Goal: Navigation & Orientation: Understand site structure

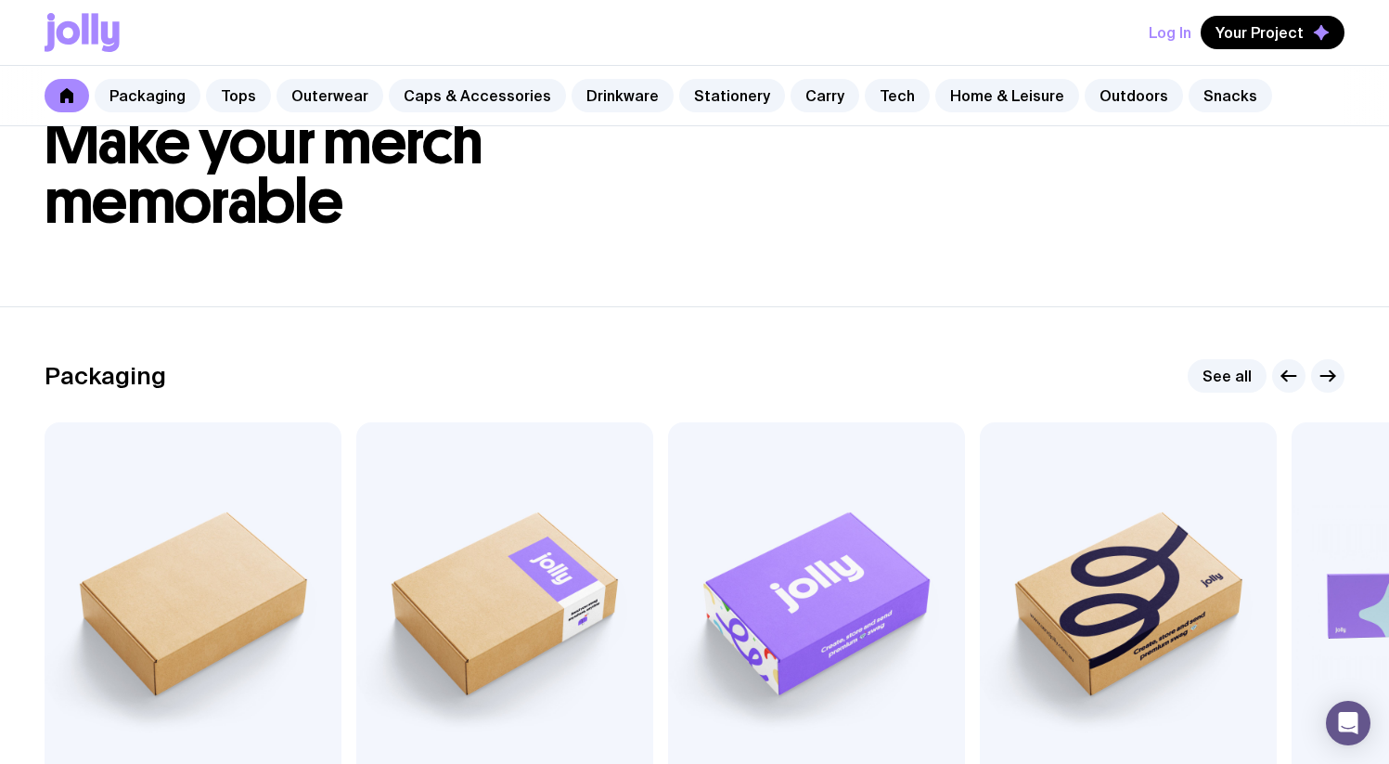
scroll to position [88, 0]
click at [243, 102] on link "Tops" at bounding box center [238, 95] width 65 height 33
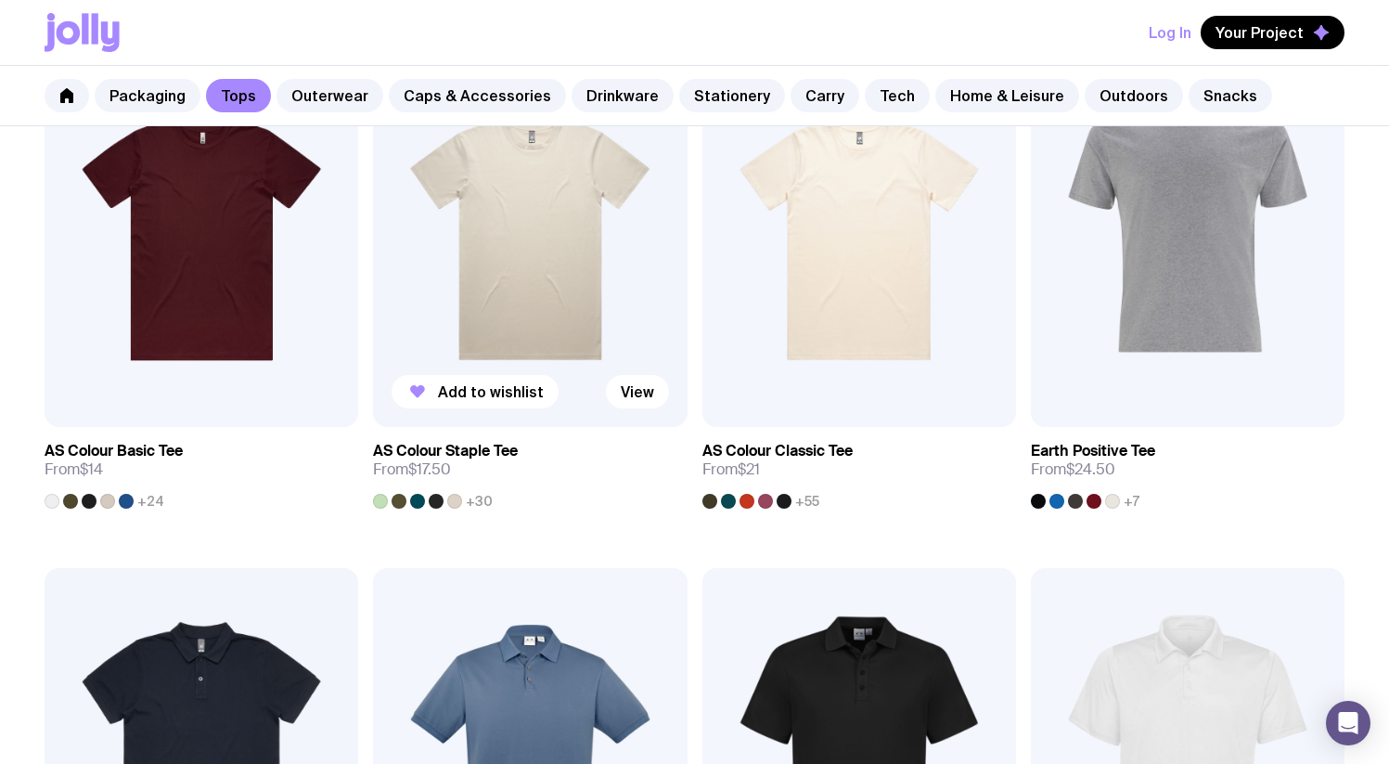
scroll to position [482, 0]
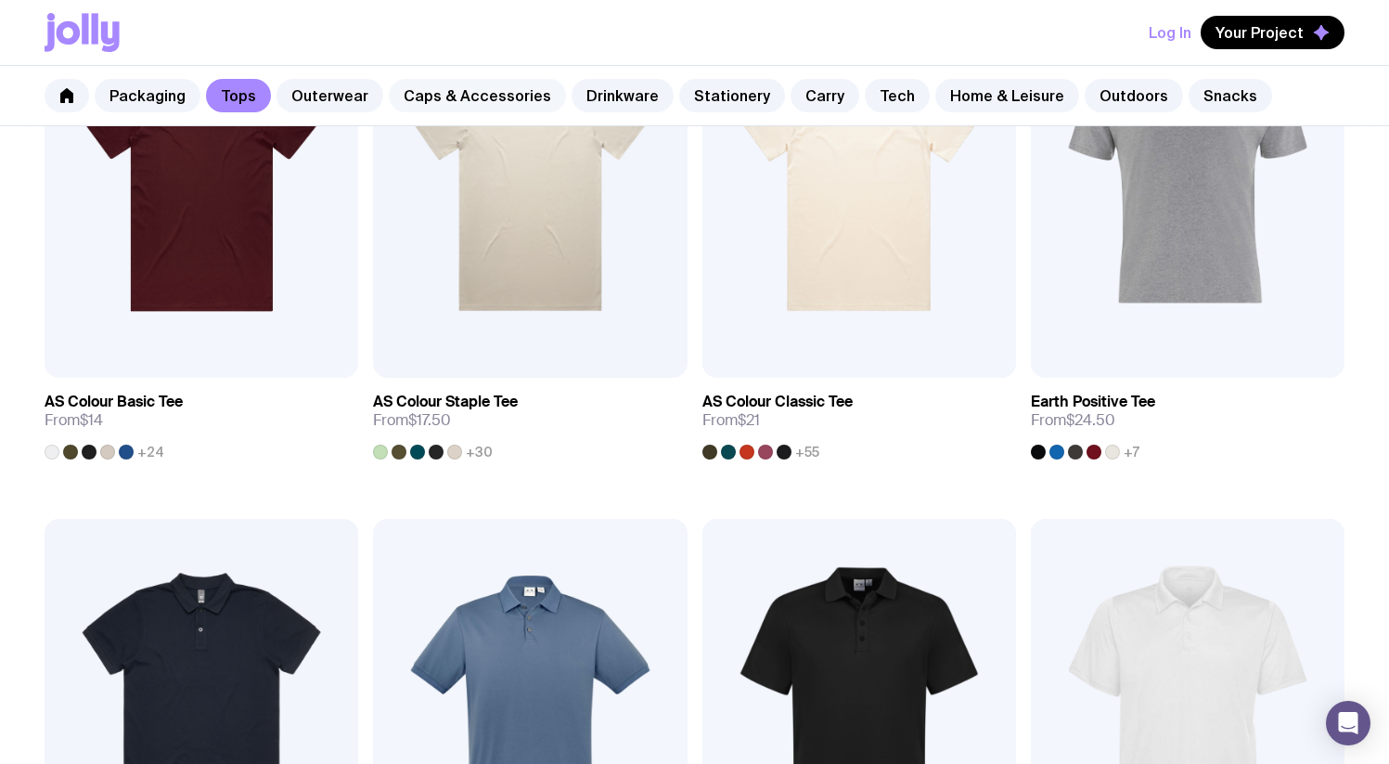
click at [432, 103] on link "Caps & Accessories" at bounding box center [477, 95] width 177 height 33
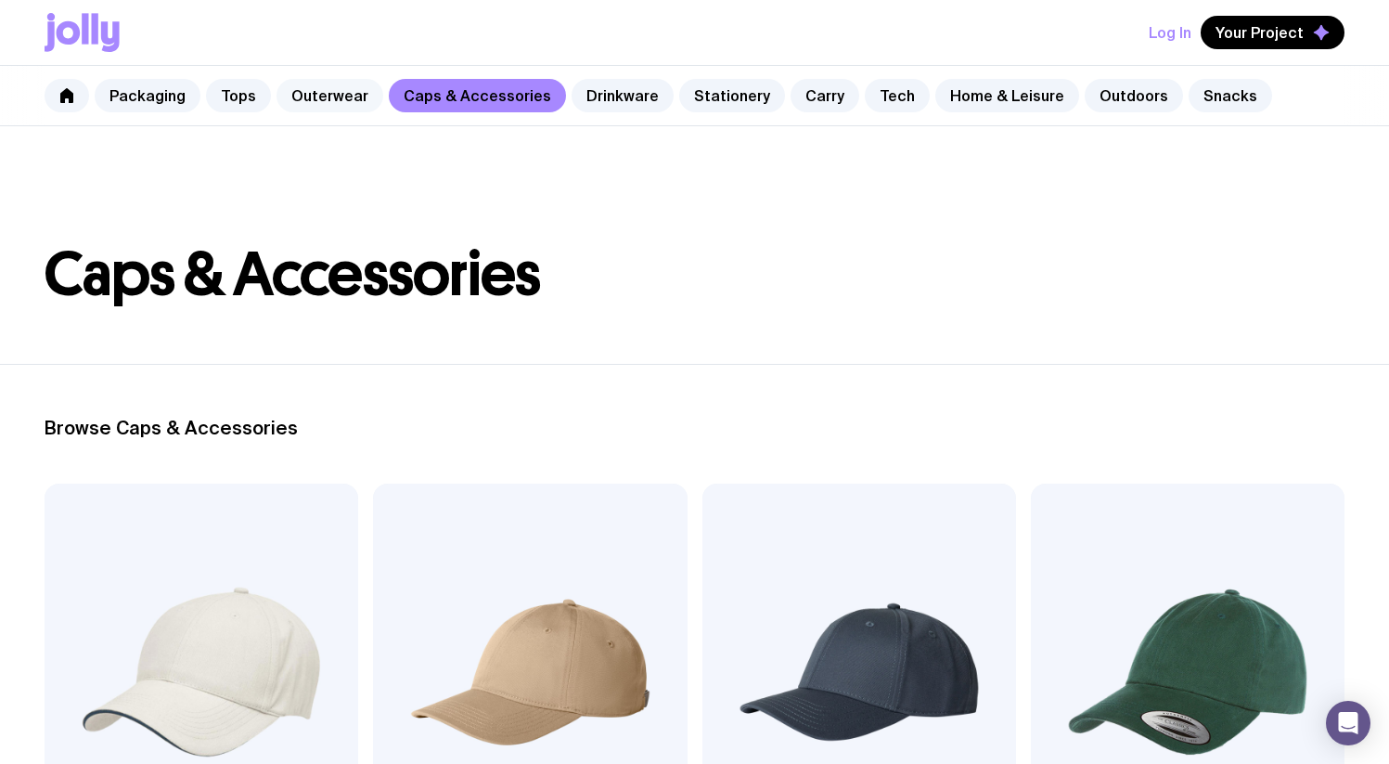
click at [356, 95] on link "Outerwear" at bounding box center [329, 95] width 107 height 33
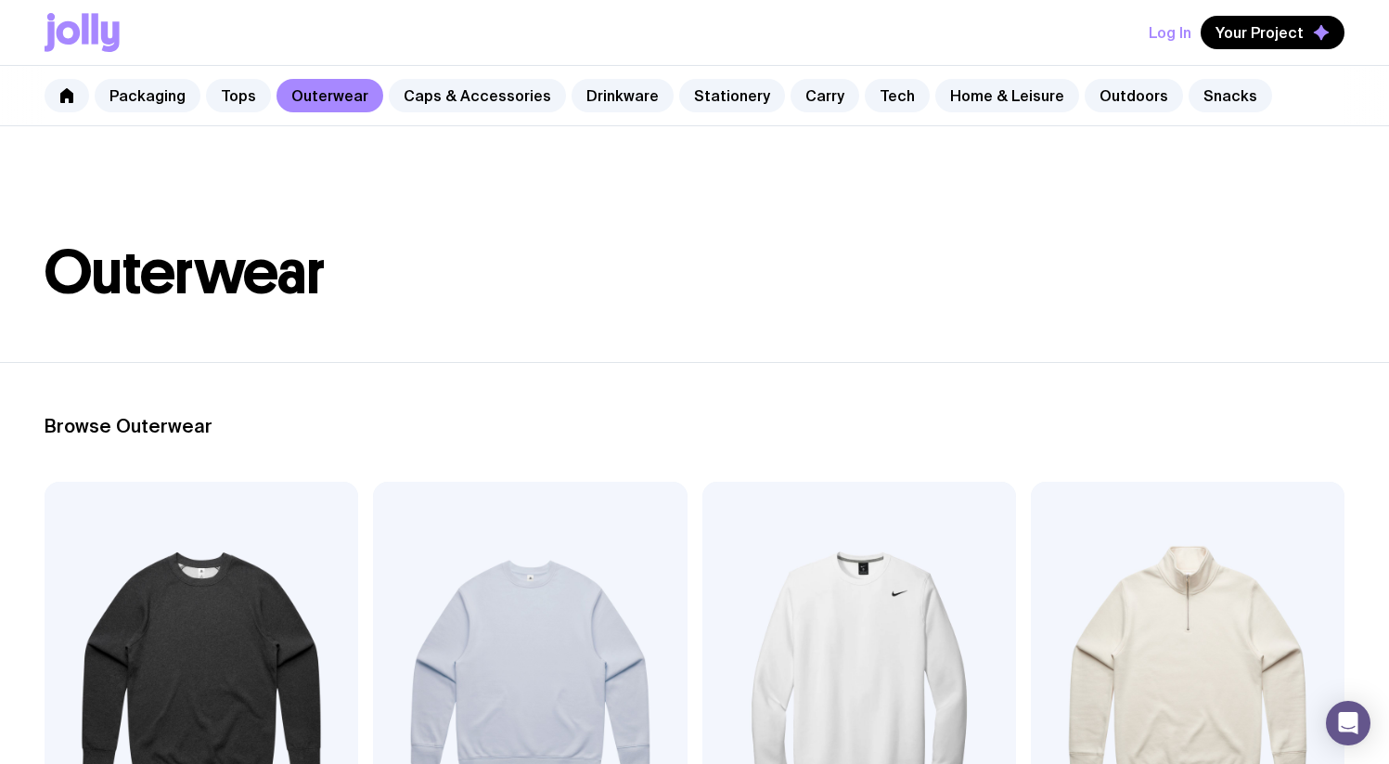
scroll to position [4, 0]
click at [61, 99] on icon at bounding box center [66, 95] width 13 height 15
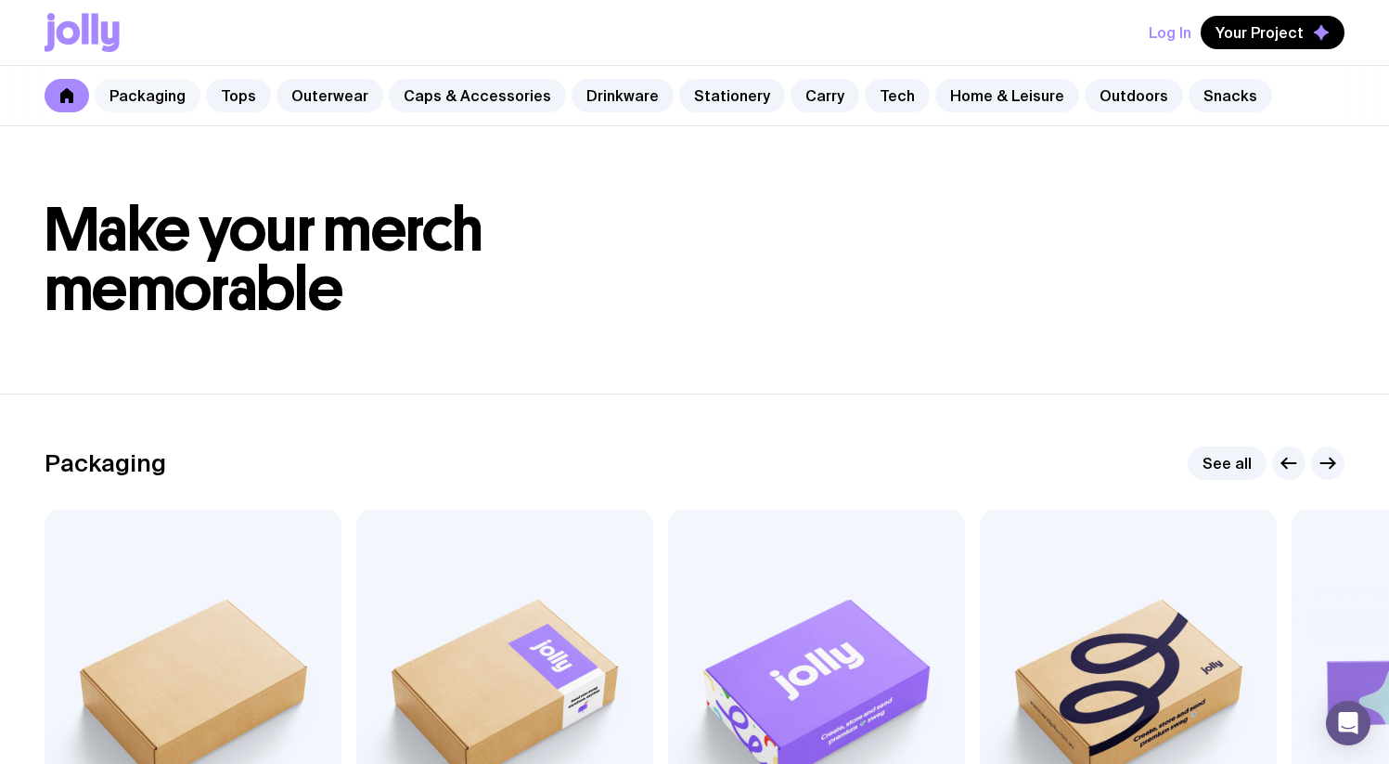
click at [133, 108] on link "Packaging" at bounding box center [148, 95] width 106 height 33
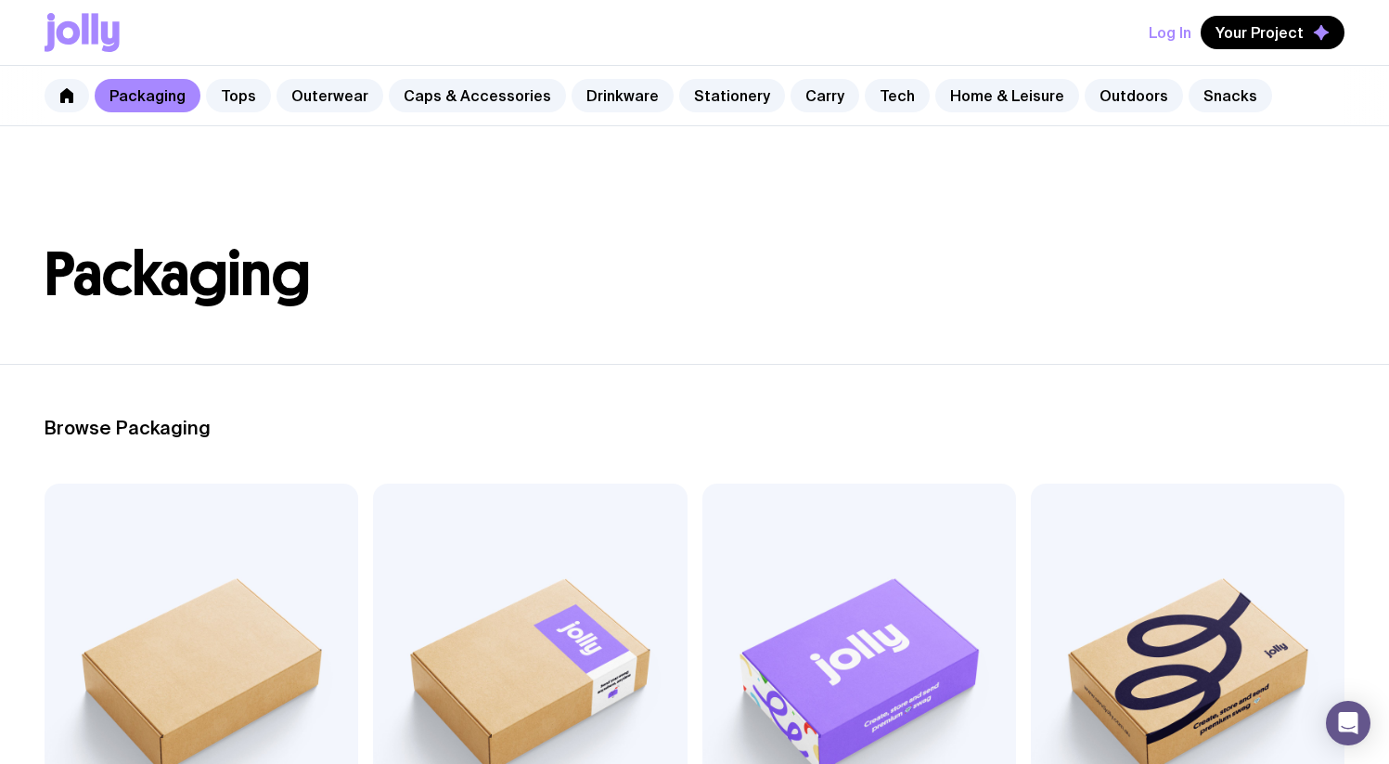
click at [72, 42] on icon at bounding box center [69, 32] width 24 height 23
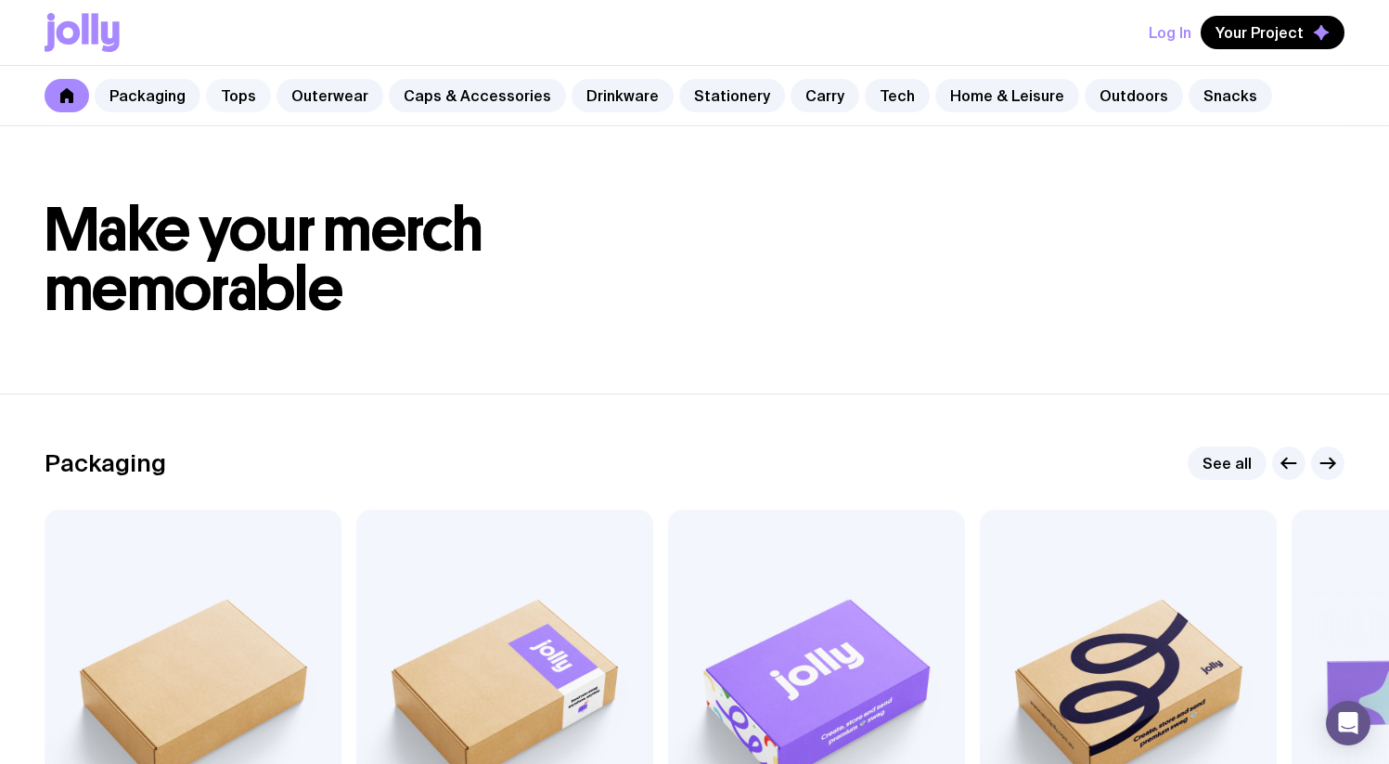
click at [252, 103] on link "Tops" at bounding box center [238, 95] width 65 height 33
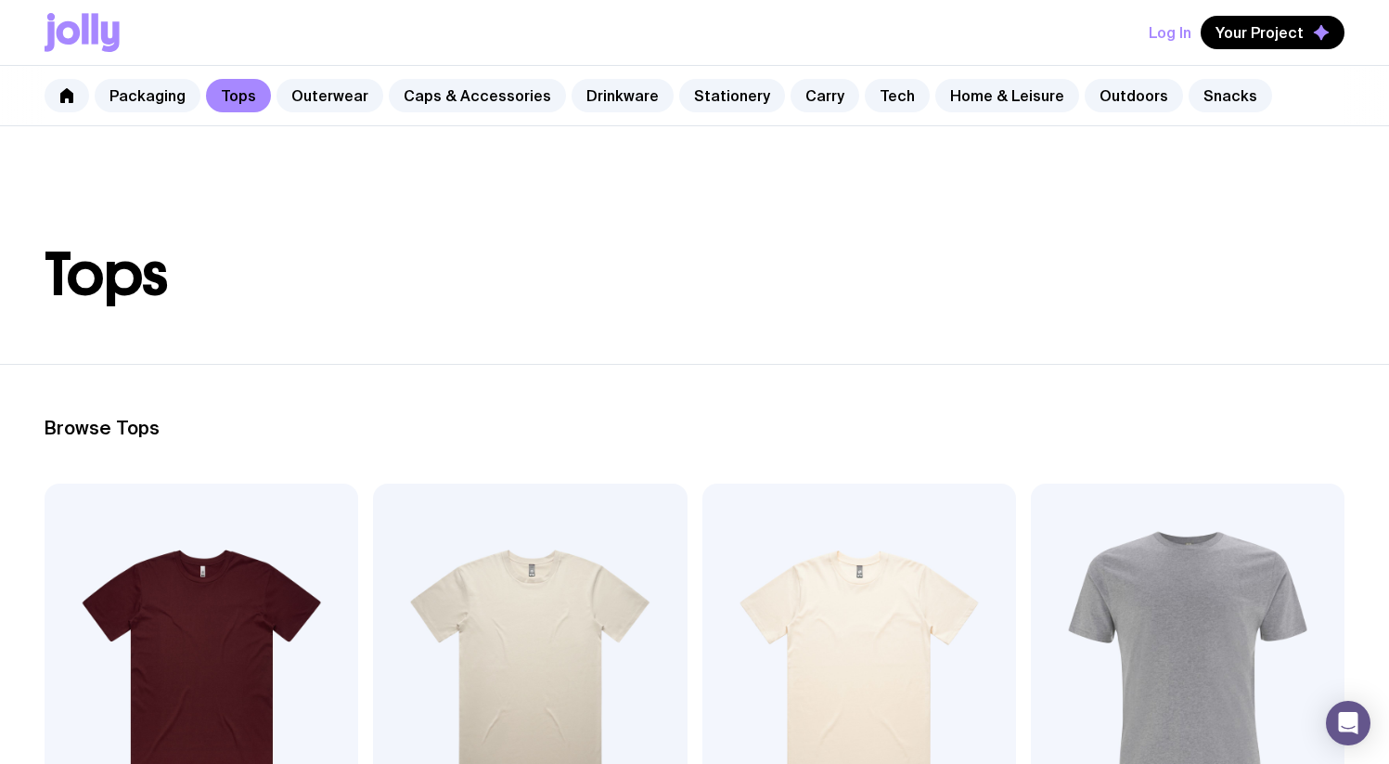
click at [89, 38] on icon at bounding box center [82, 32] width 75 height 39
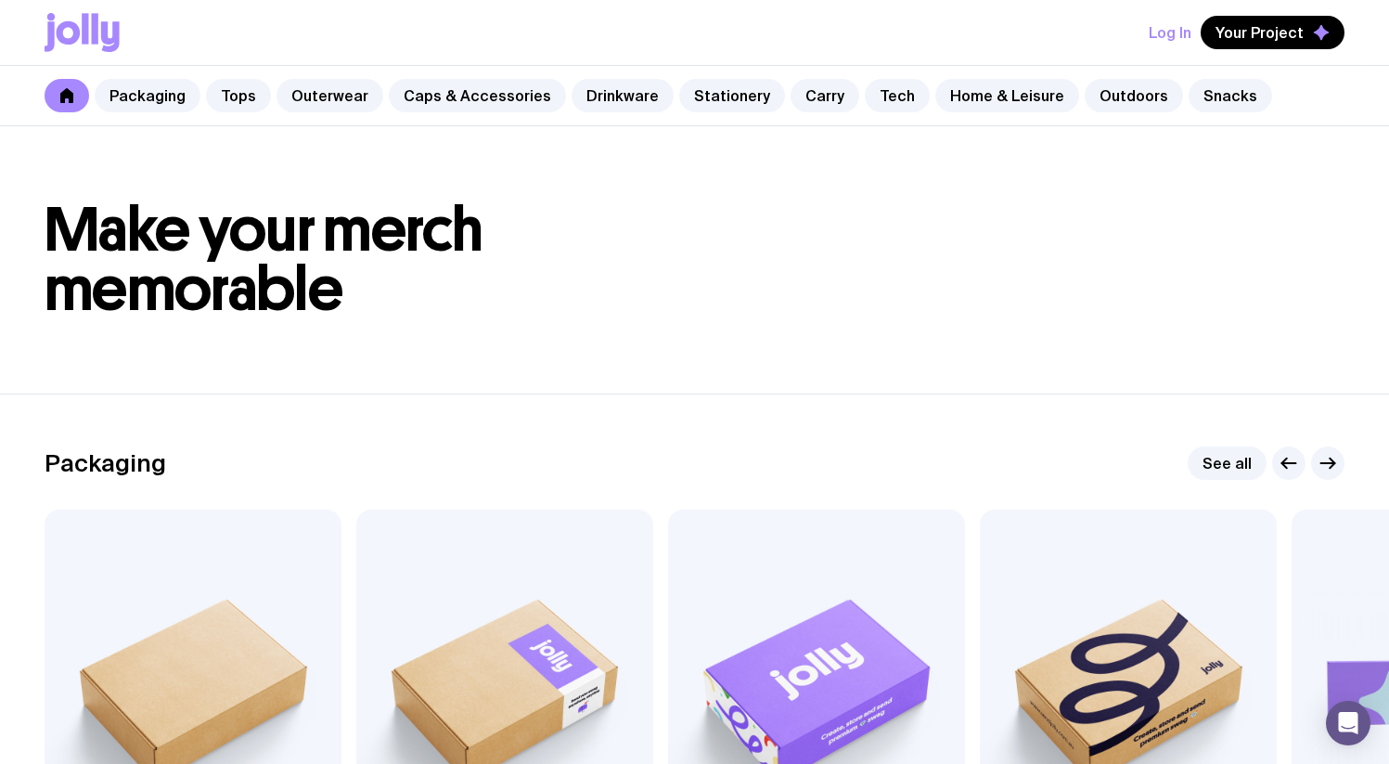
click at [95, 30] on icon at bounding box center [95, 28] width 6 height 31
click at [133, 84] on link "Packaging" at bounding box center [148, 95] width 106 height 33
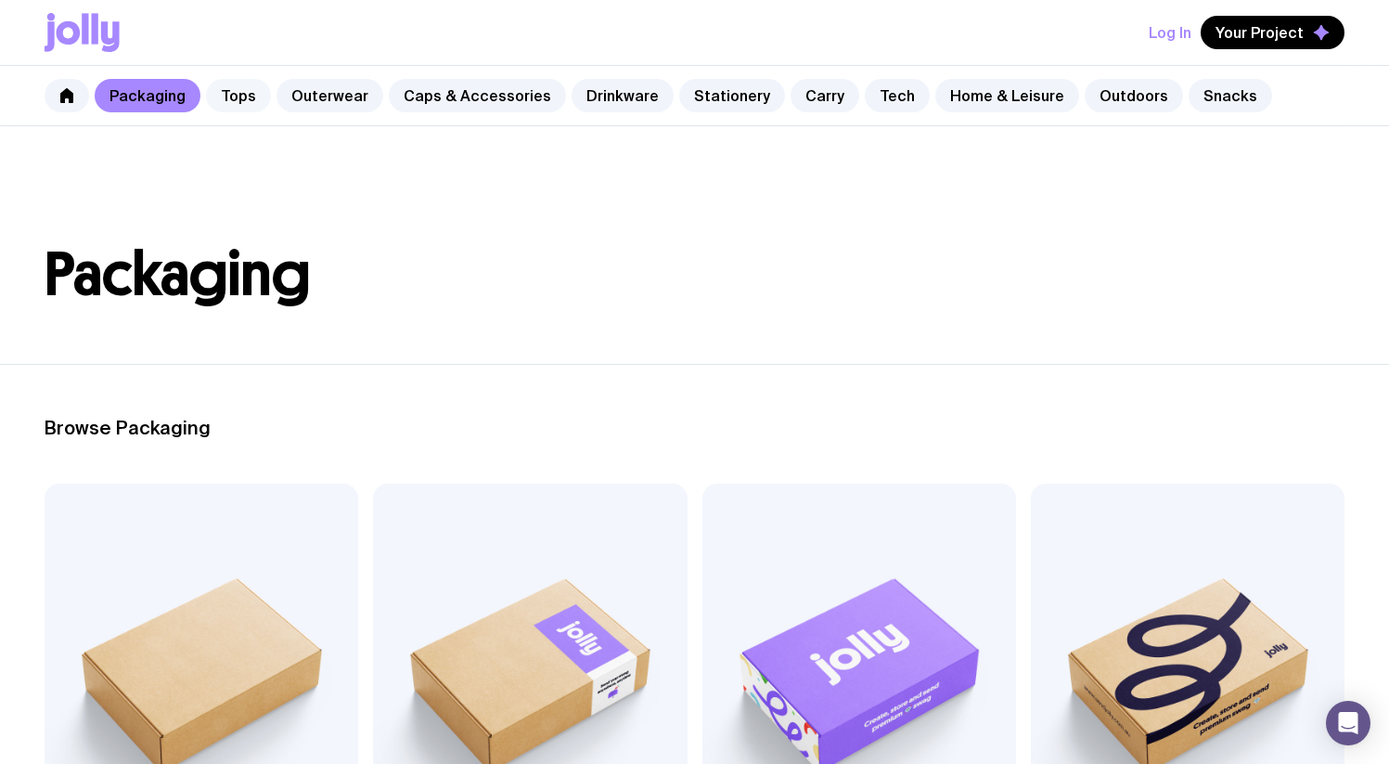
click at [221, 90] on link "Tops" at bounding box center [238, 95] width 65 height 33
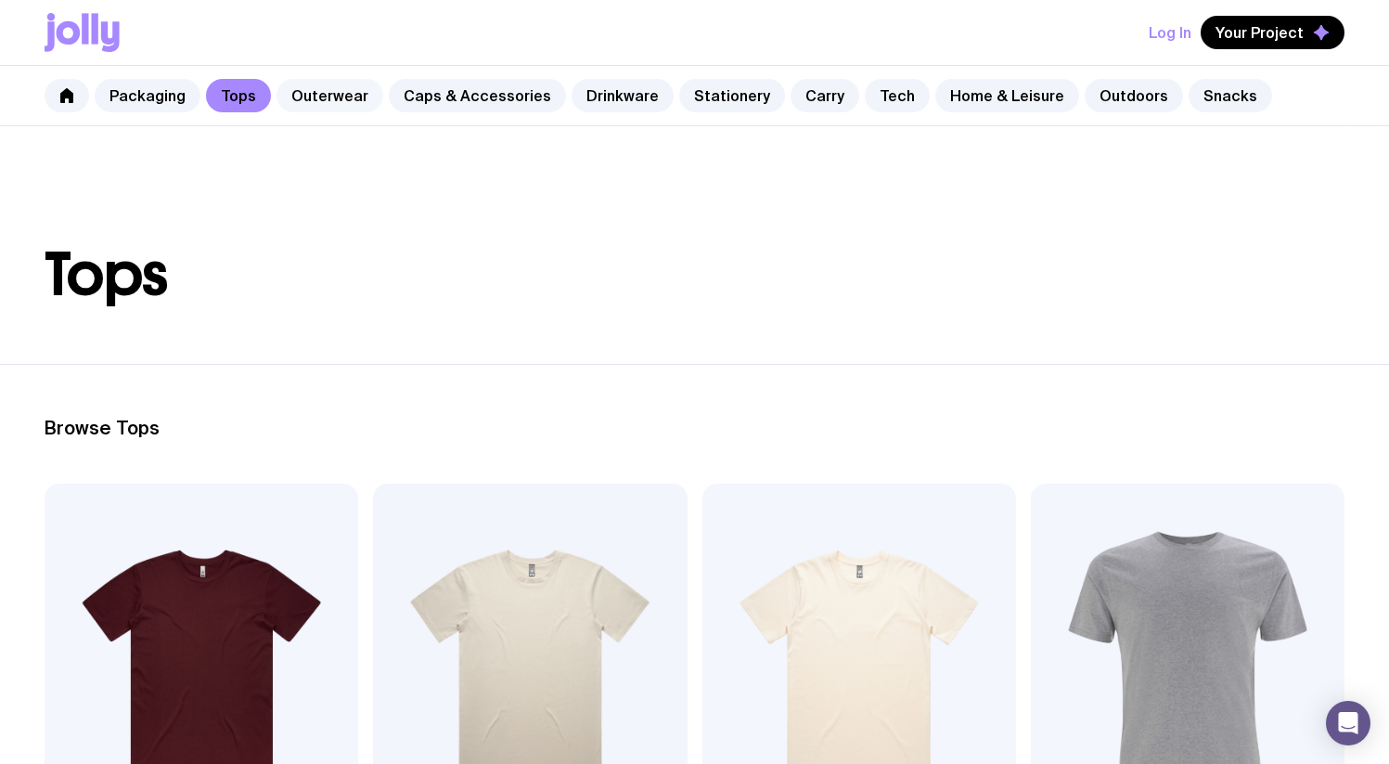
click at [323, 95] on link "Outerwear" at bounding box center [329, 95] width 107 height 33
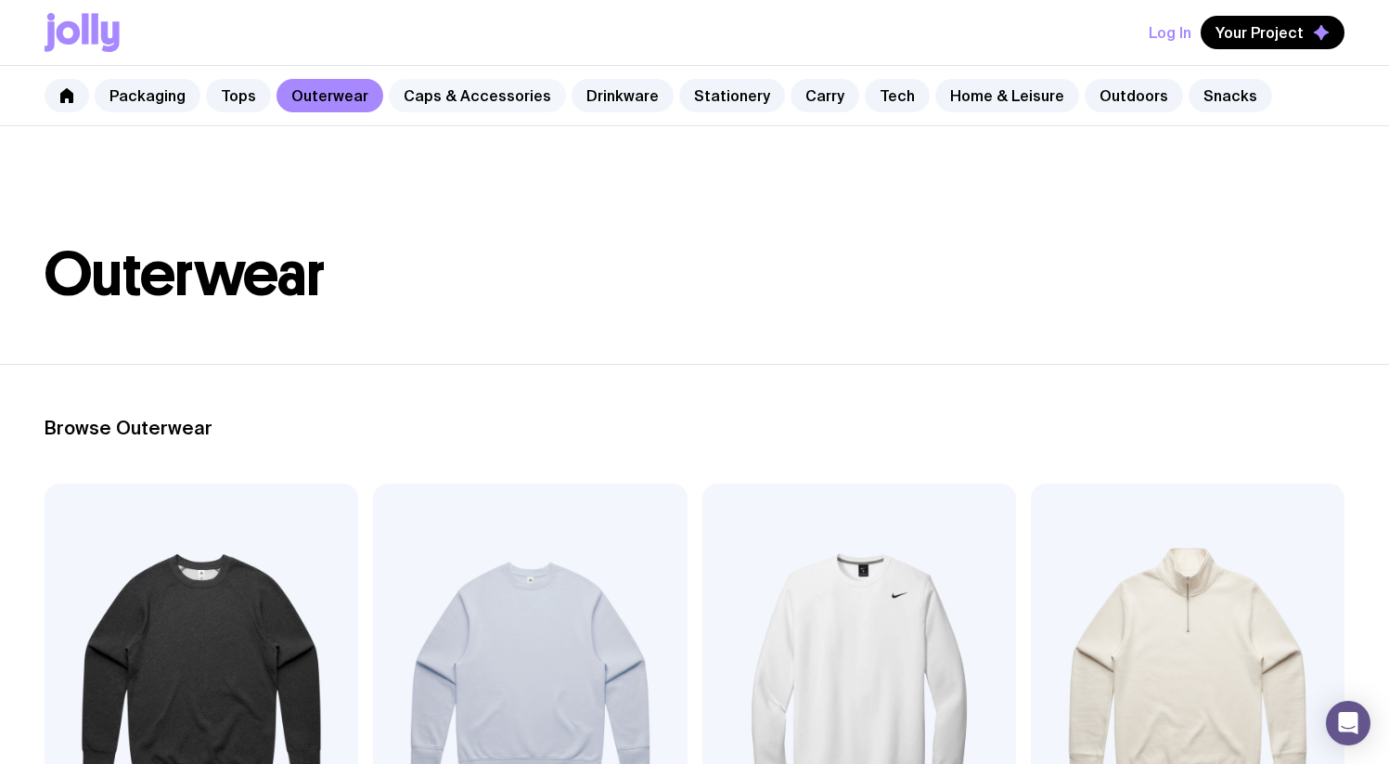
click at [427, 95] on link "Caps & Accessories" at bounding box center [477, 95] width 177 height 33
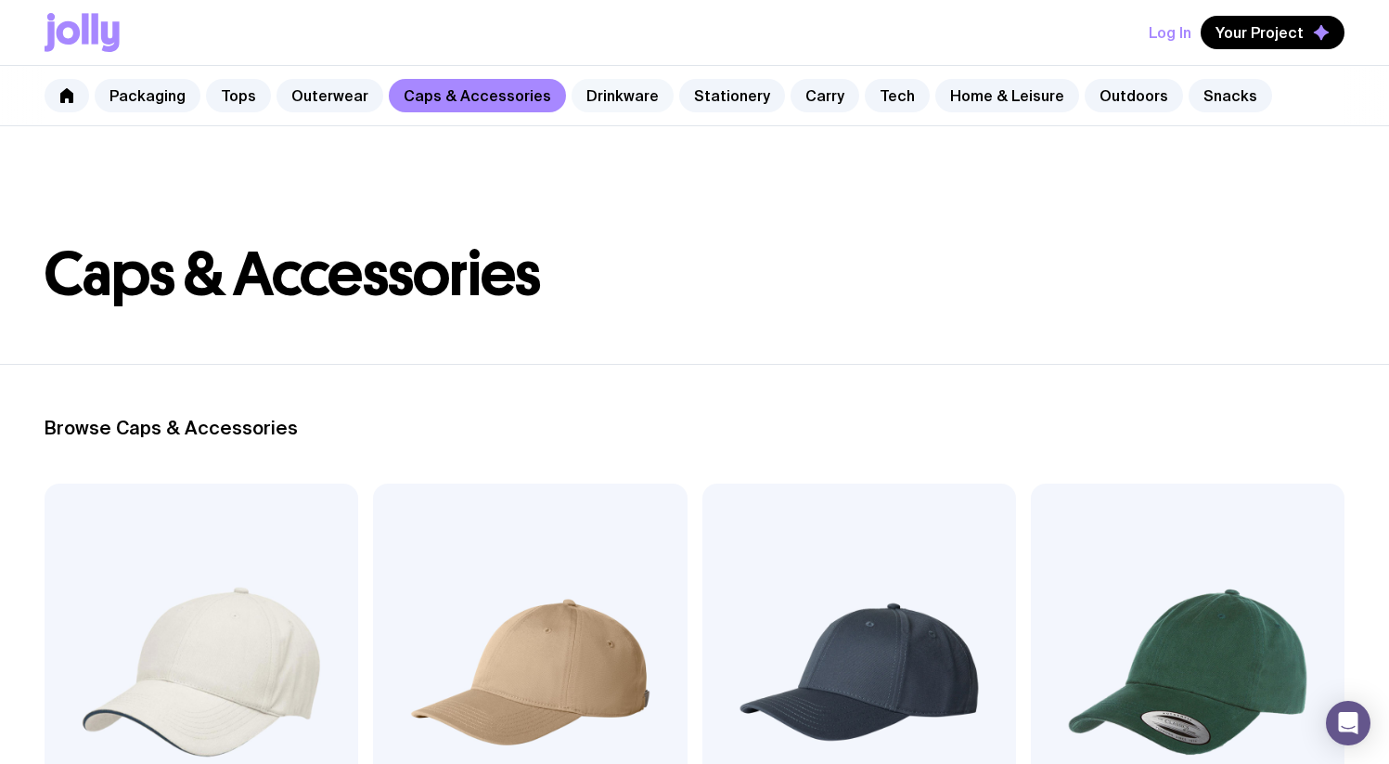
click at [600, 95] on link "Drinkware" at bounding box center [622, 95] width 102 height 33
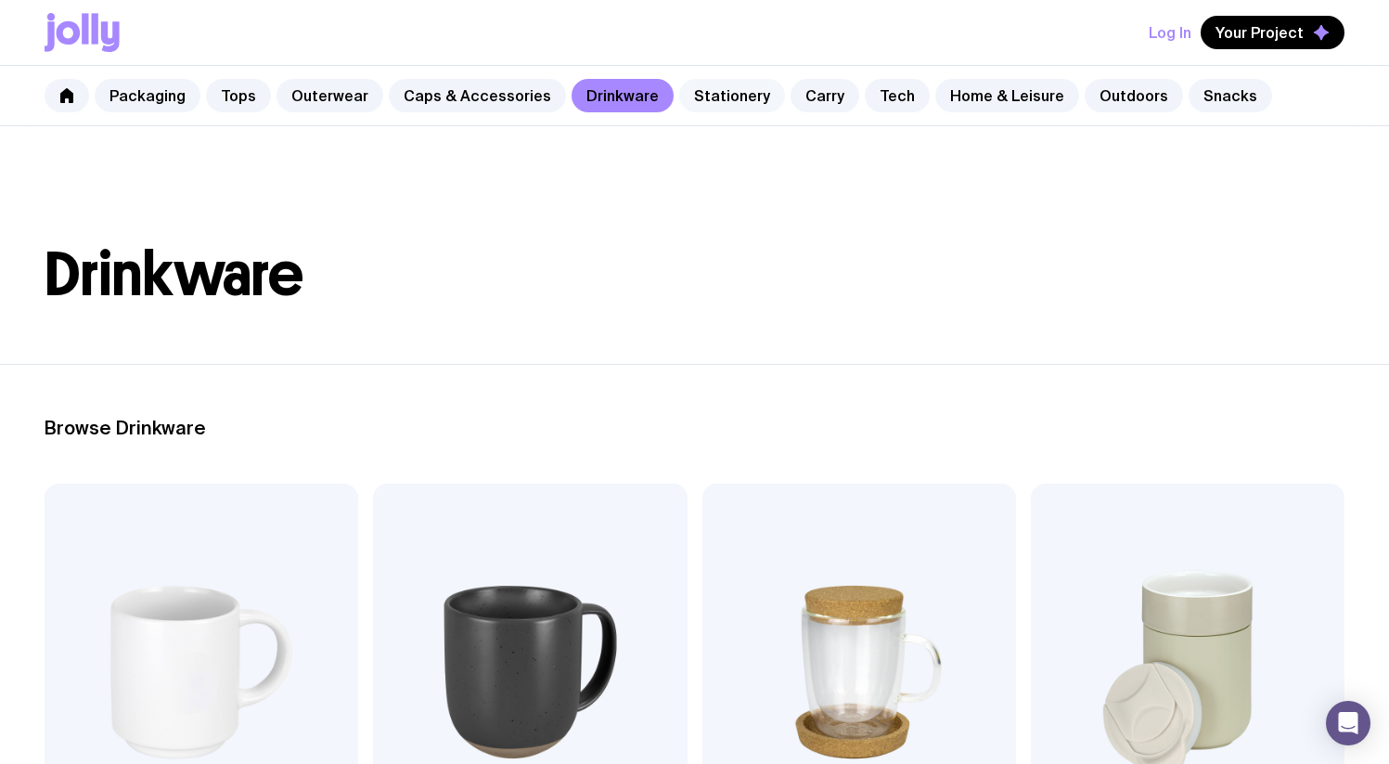
click at [719, 99] on link "Stationery" at bounding box center [732, 95] width 106 height 33
